Goal: Transaction & Acquisition: Purchase product/service

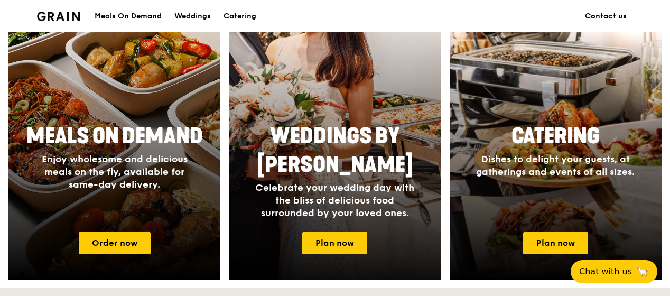
scroll to position [476, 0]
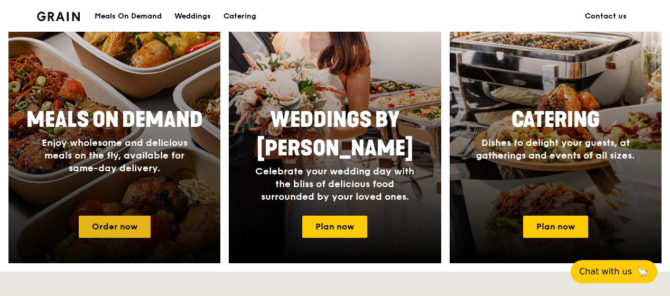
click at [115, 227] on link "Order now" at bounding box center [115, 227] width 72 height 22
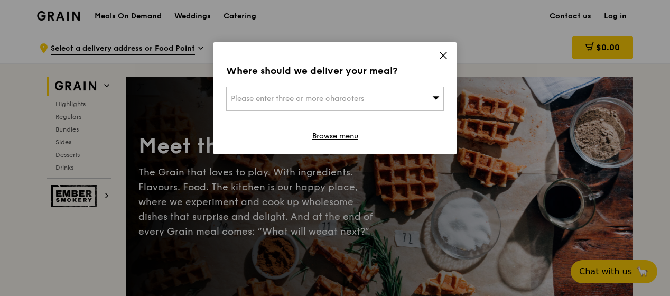
click at [430, 93] on div "Please enter three or more characters" at bounding box center [335, 99] width 218 height 24
type input "nhg main"
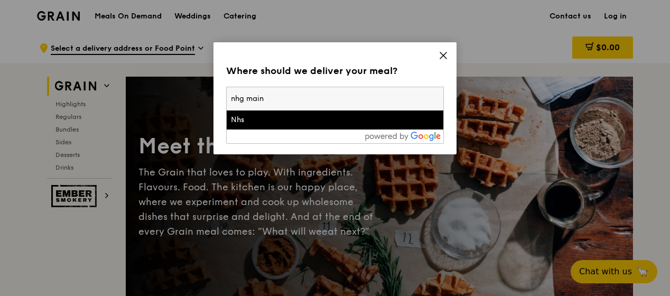
drag, startPoint x: 306, startPoint y: 96, endPoint x: 216, endPoint y: 86, distance: 90.5
click at [213, 86] on div "Where should we deliver your meal? Please enter three or more characters nhg ma…" at bounding box center [335, 148] width 670 height 296
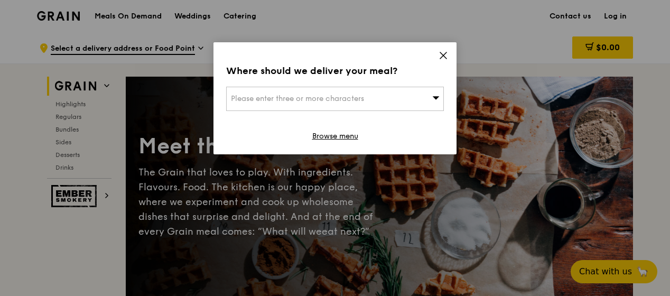
click at [314, 90] on div "Please enter three or more characters" at bounding box center [335, 99] width 218 height 24
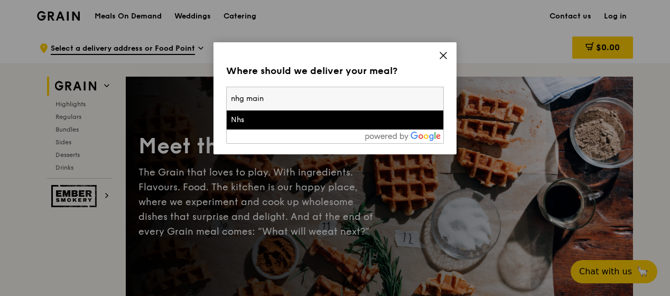
drag, startPoint x: 319, startPoint y: 101, endPoint x: 190, endPoint y: 111, distance: 128.8
click at [190, 111] on div "Where should we deliver your meal? Please enter three or more characters nhg ma…" at bounding box center [335, 148] width 670 height 296
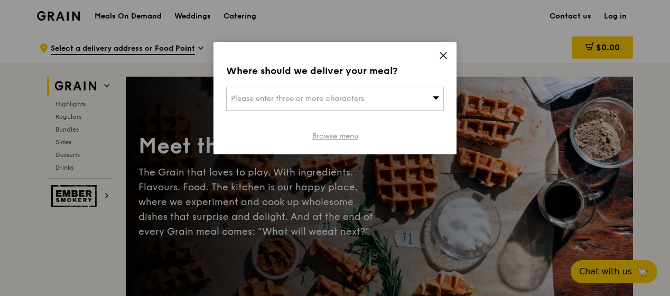
click at [323, 136] on link "Browse menu" at bounding box center [335, 136] width 46 height 11
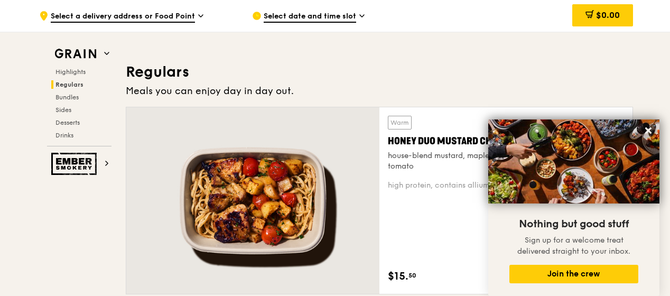
scroll to position [741, 0]
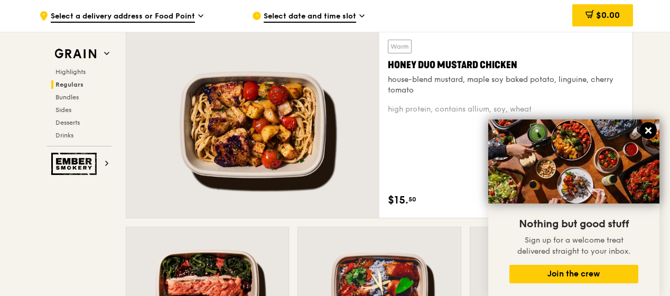
click at [648, 128] on icon at bounding box center [649, 131] width 10 height 10
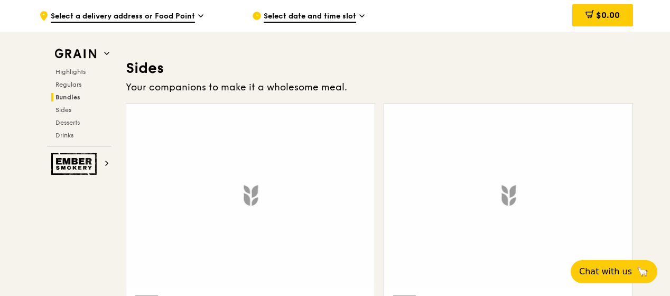
scroll to position [2117, 0]
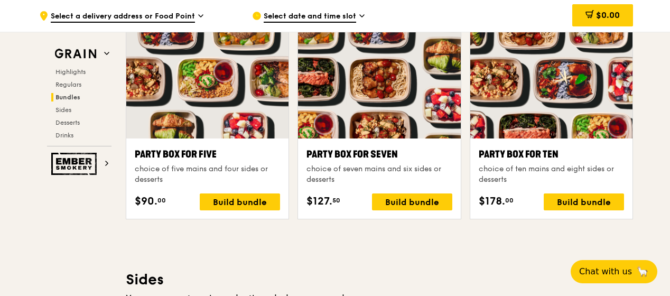
click at [0, 0] on link at bounding box center [0, 0] width 0 height 0
